Goal: Task Accomplishment & Management: Manage account settings

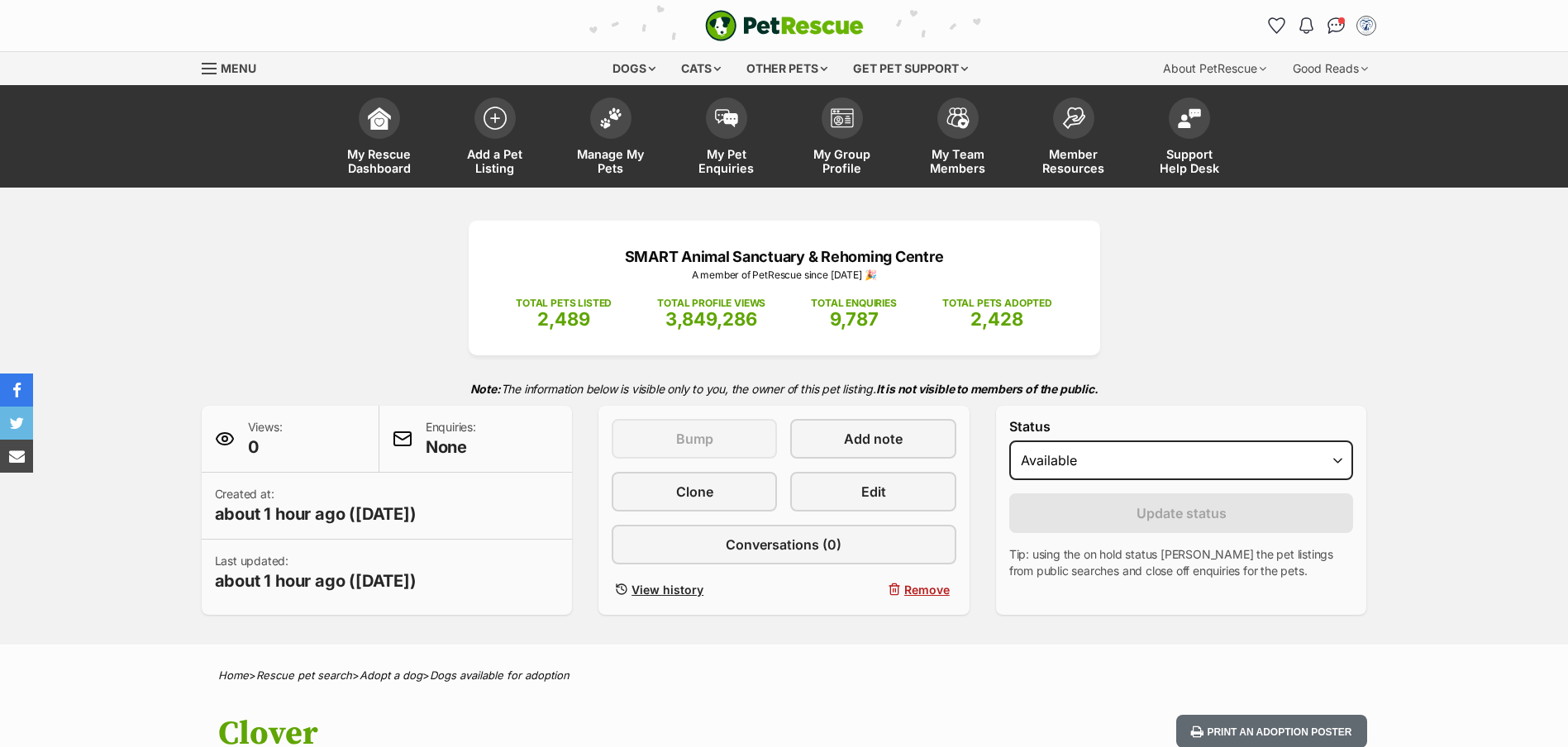
click at [624, 149] on span "Manage My Pets" at bounding box center [611, 161] width 75 height 28
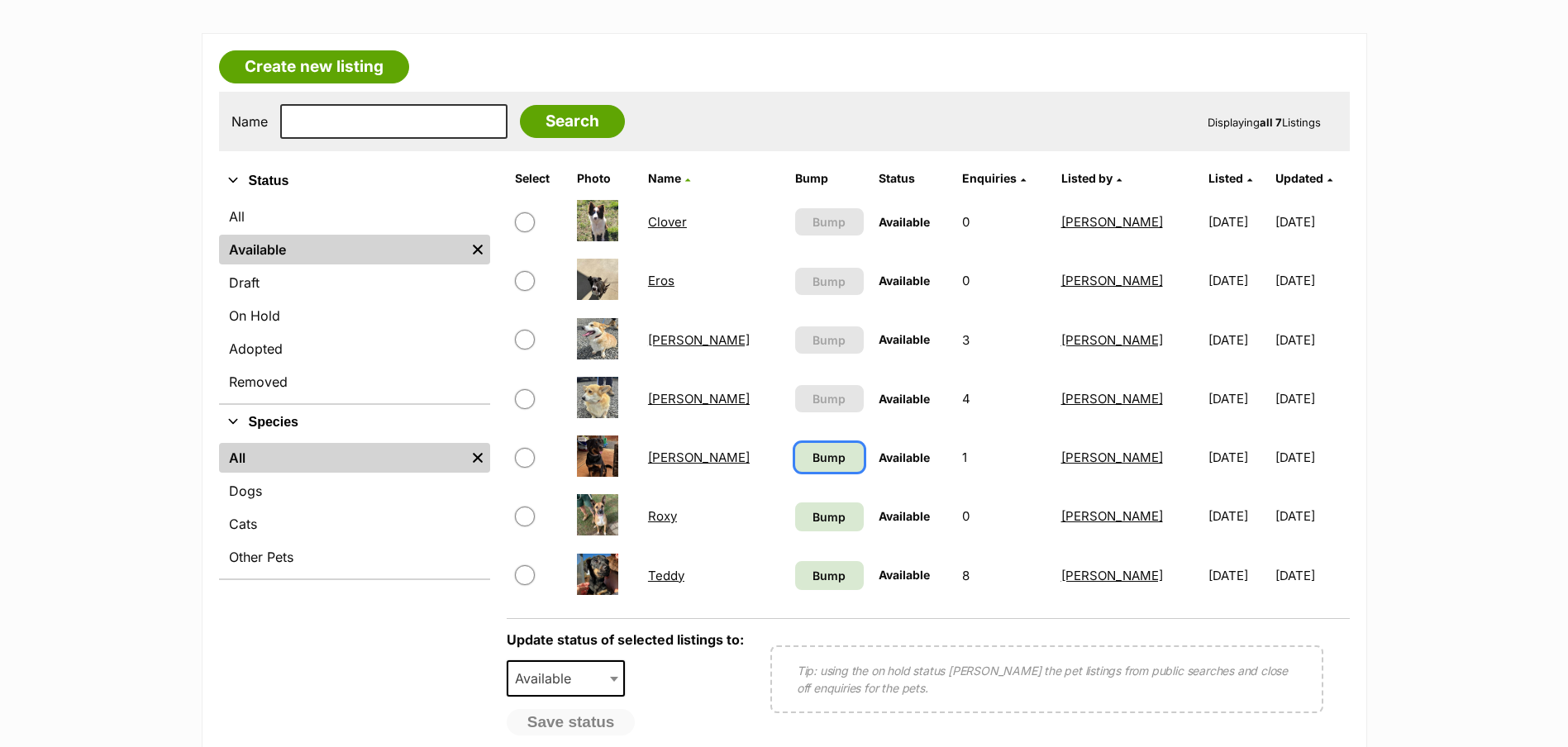
click at [795, 471] on link "Bump" at bounding box center [830, 458] width 69 height 29
click at [812, 509] on span "Bump" at bounding box center [829, 517] width 33 height 17
click at [812, 574] on span "Bump" at bounding box center [829, 575] width 33 height 17
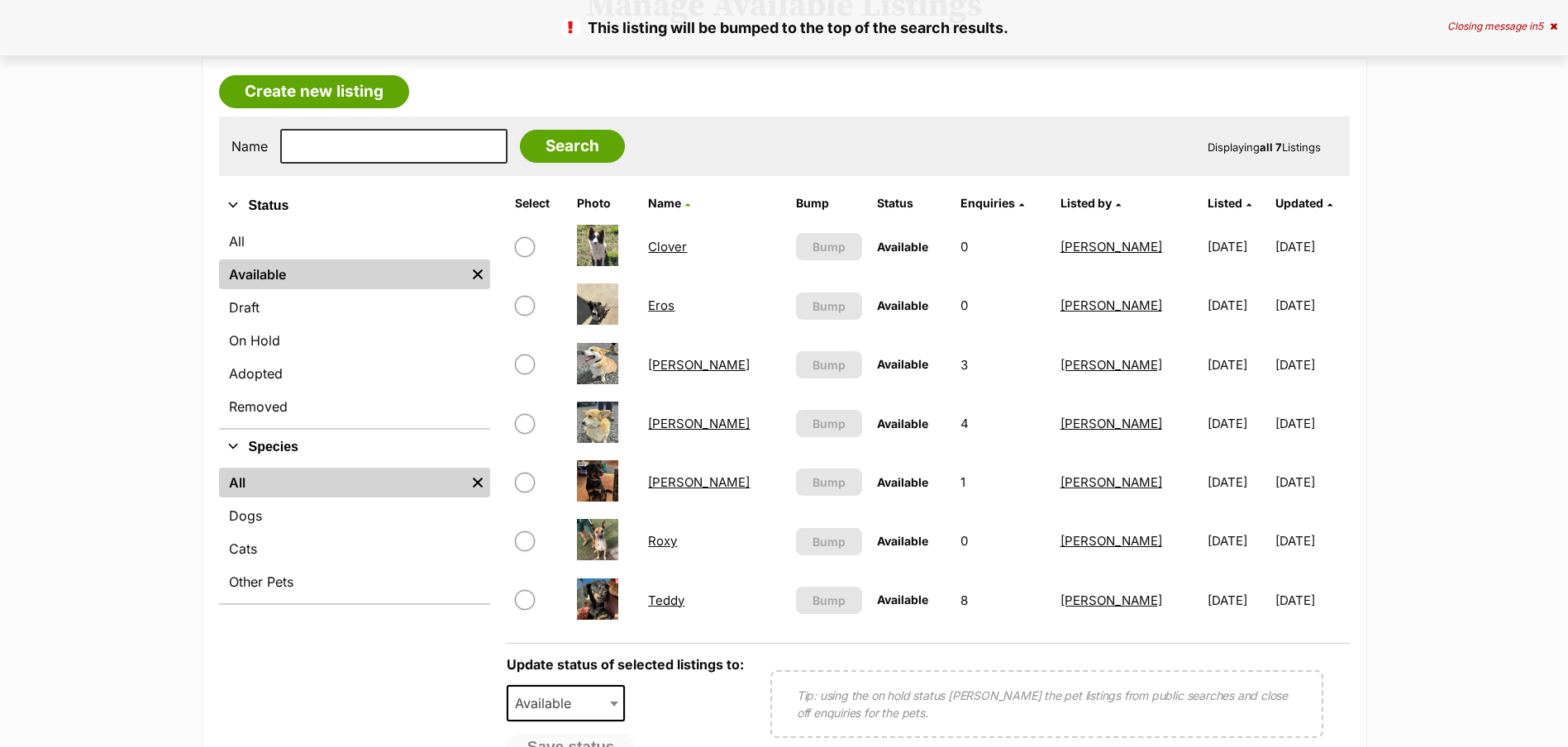
scroll to position [248, 0]
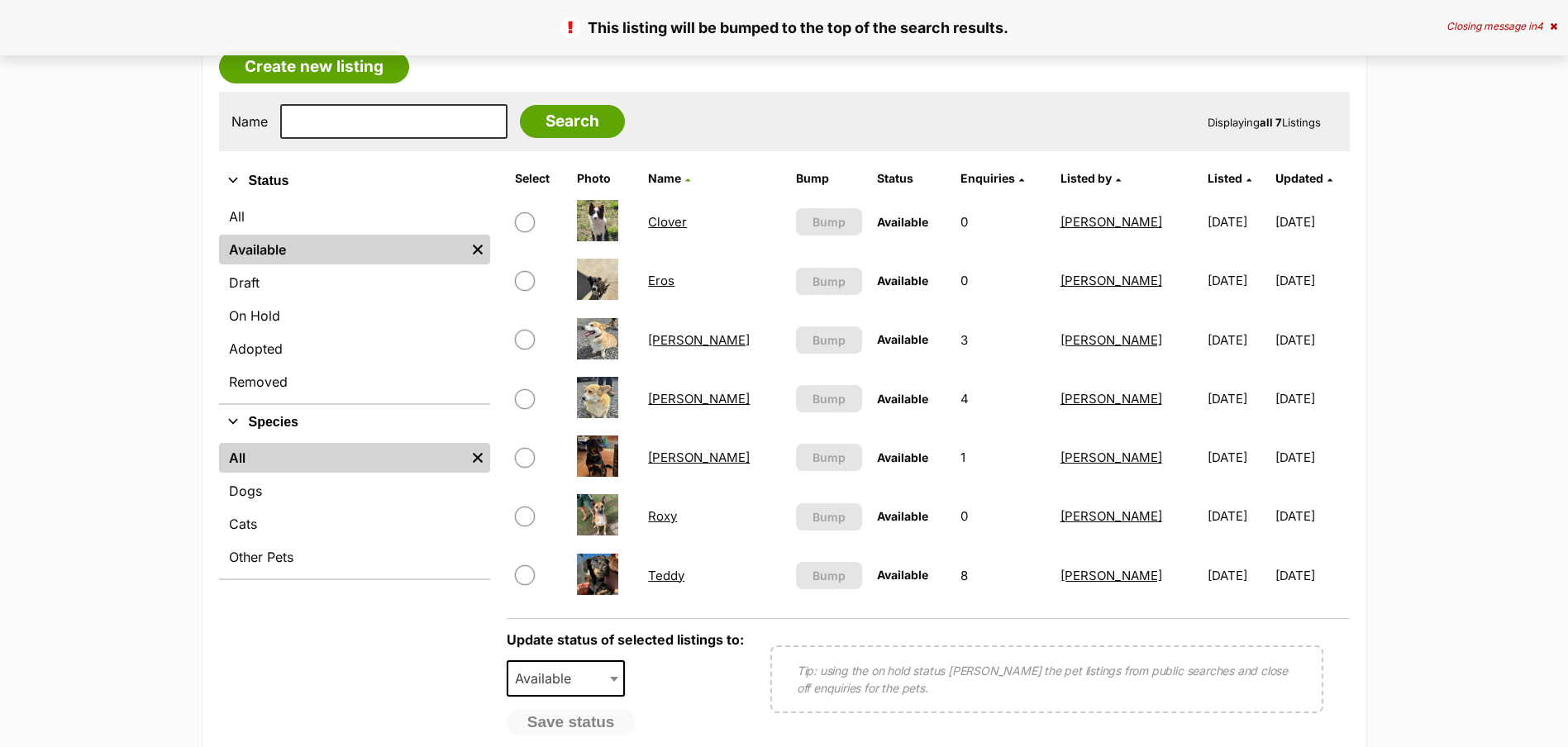
click at [680, 459] on link "Rosie" at bounding box center [699, 458] width 101 height 15
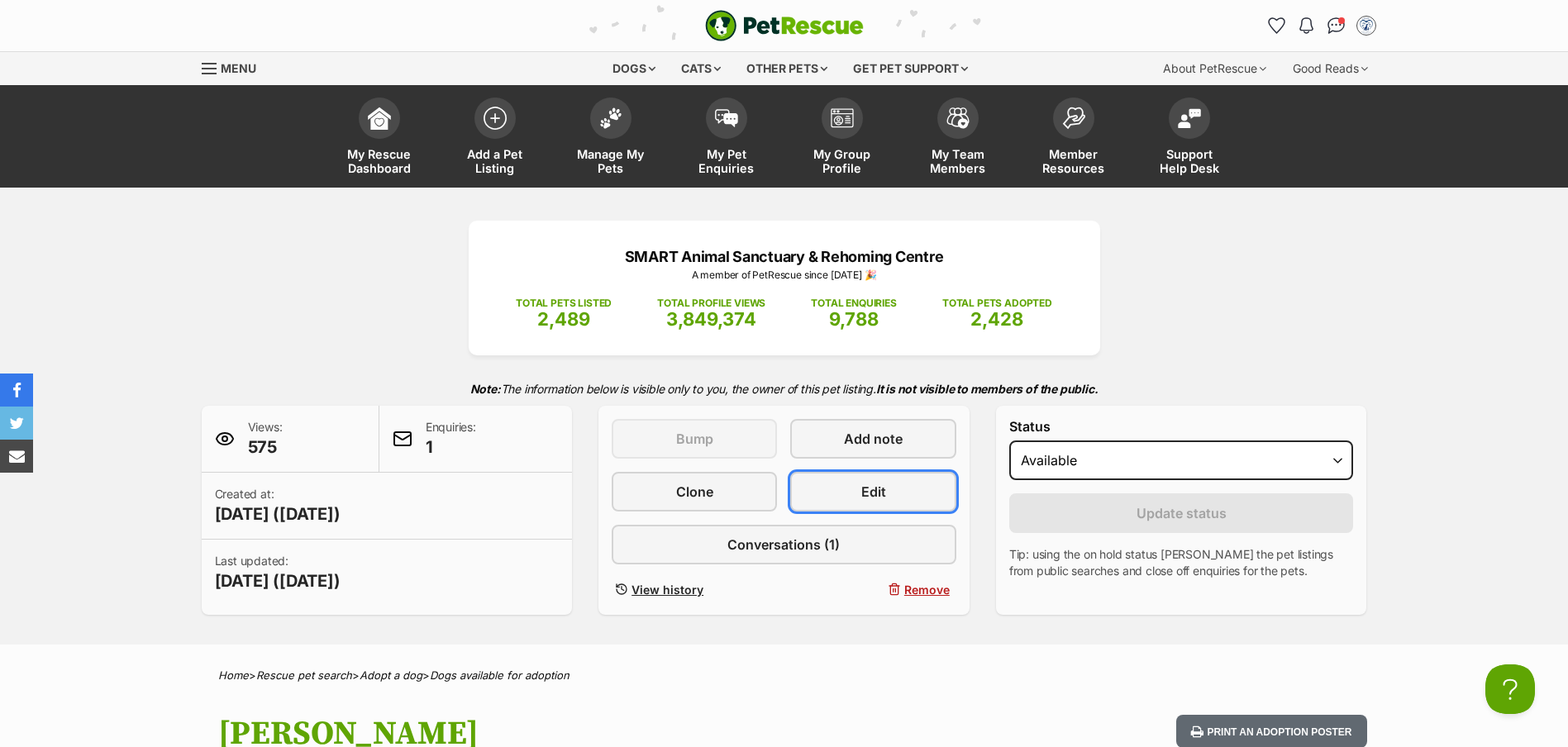
click at [890, 499] on link "Edit" at bounding box center [872, 492] width 166 height 39
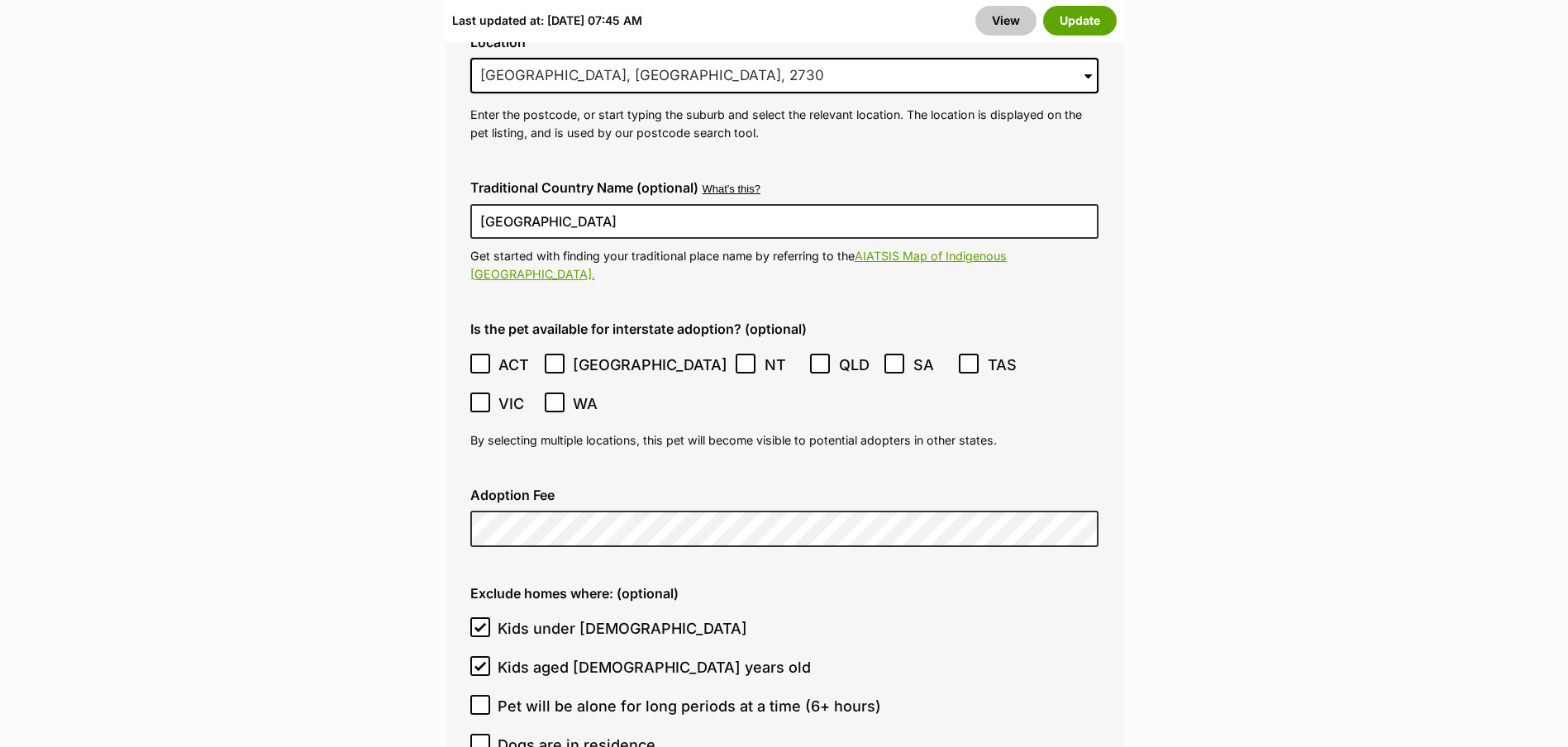
scroll to position [4380, 0]
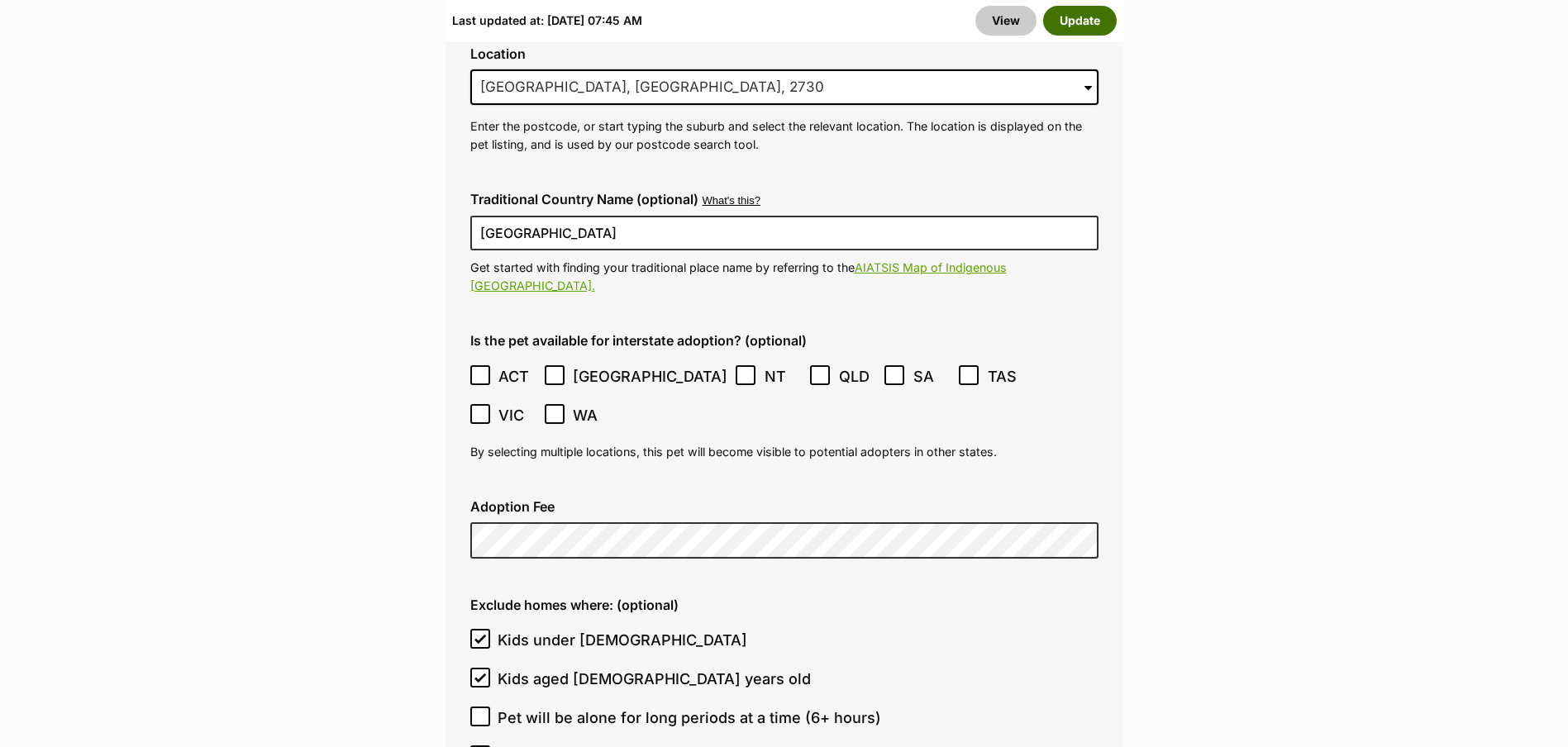
click at [1099, 19] on button "Update" at bounding box center [1080, 21] width 74 height 30
